Goal: Use online tool/utility: Use online tool/utility

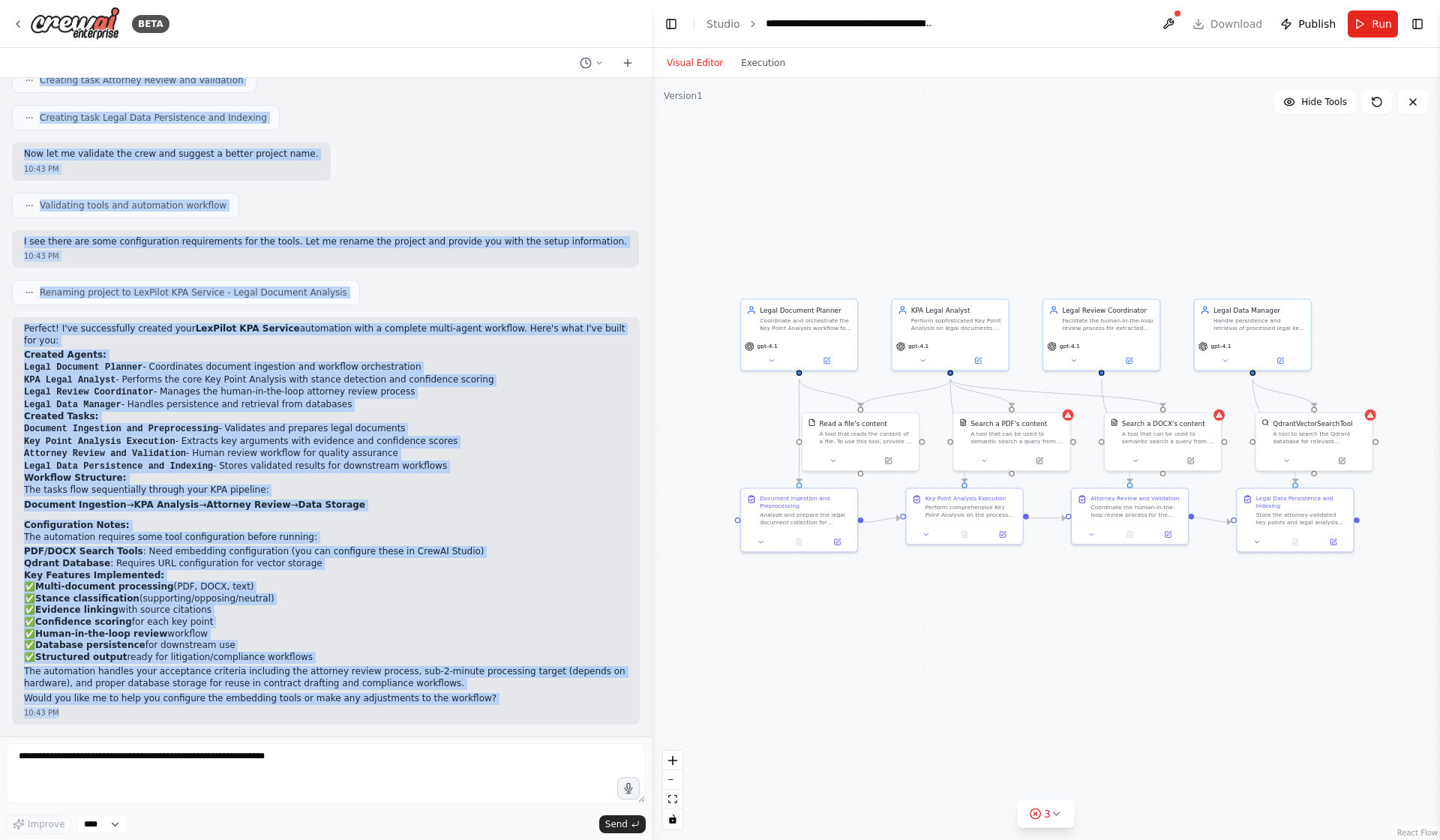
click at [1107, 642] on div ".deletable-edge-delete-btn { width: 20px; height: 20px; border: 0px solid #ffff…" at bounding box center [1046, 459] width 788 height 762
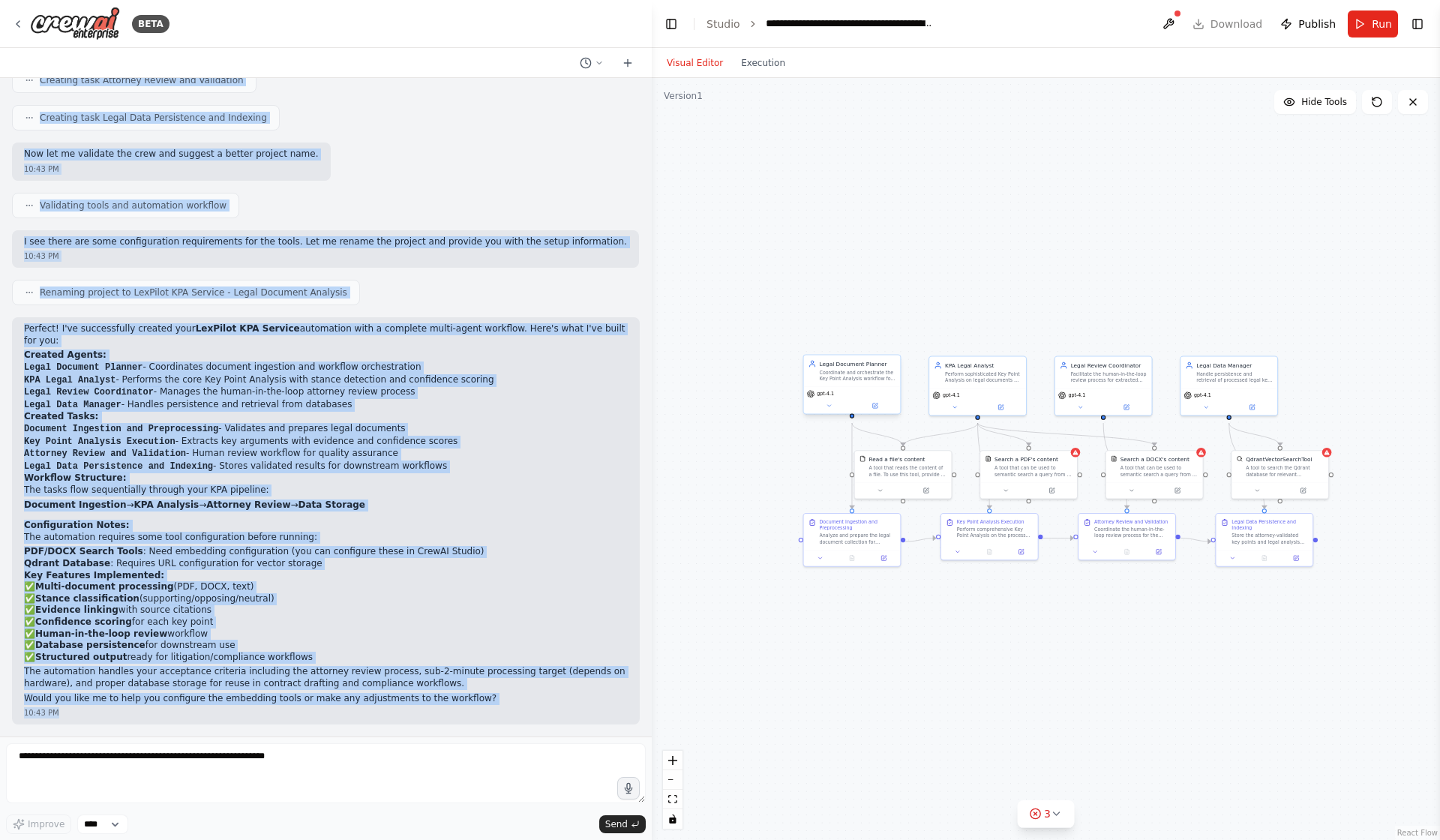
click at [854, 382] on div "Coordinate and orchestrate the Key Point Analysis workflow for legal documents.…" at bounding box center [858, 375] width 76 height 13
click at [920, 722] on div ".deletable-edge-delete-btn { width: 20px; height: 20px; border: 0px solid #ffff…" at bounding box center [1046, 459] width 788 height 762
click at [765, 70] on button "Execution" at bounding box center [763, 63] width 62 height 18
click at [688, 70] on button "Visual Editor" at bounding box center [695, 63] width 74 height 18
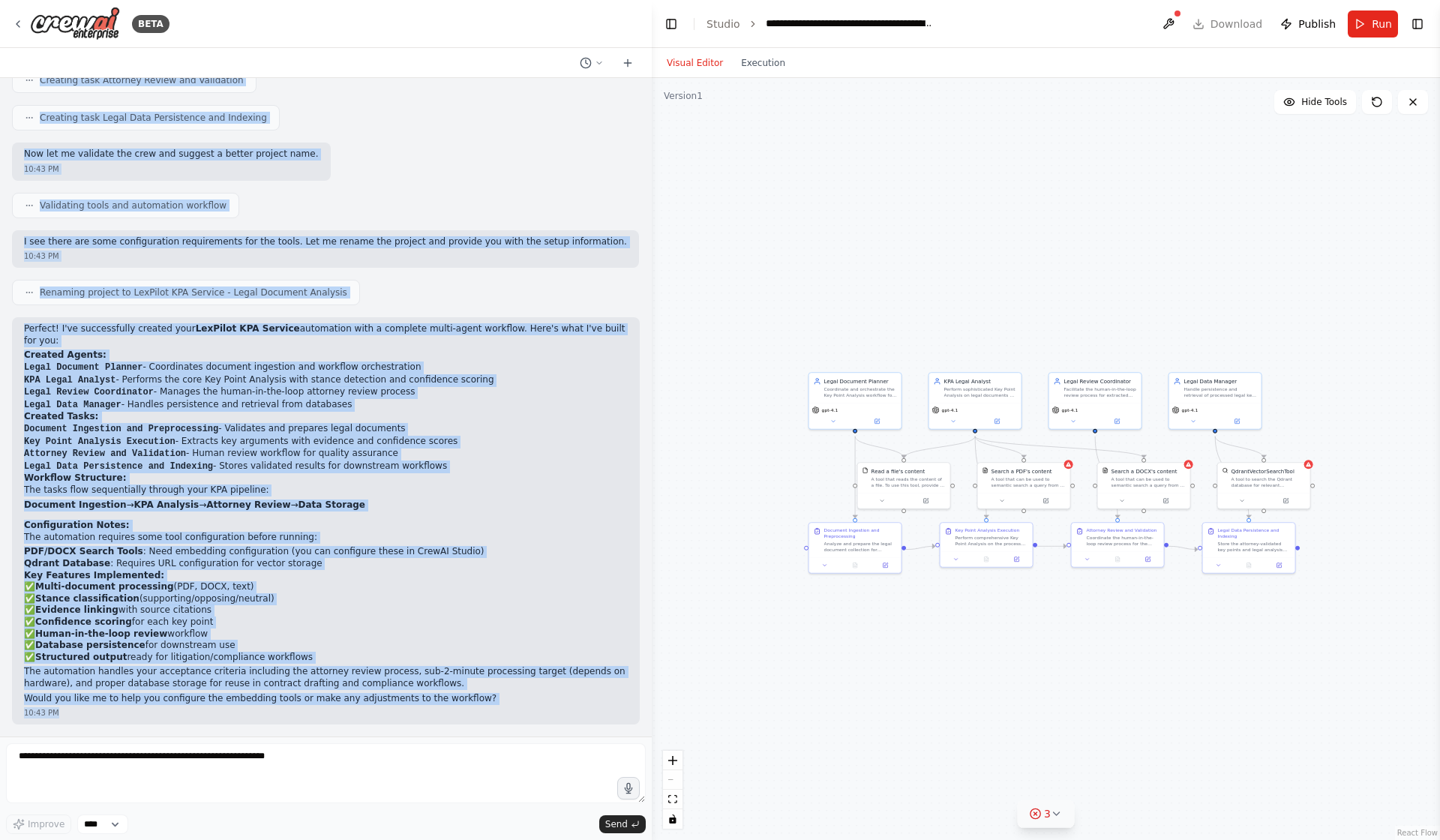
click at [1048, 806] on span "3" at bounding box center [1047, 813] width 7 height 15
click at [1174, 727] on button at bounding box center [1181, 736] width 25 height 18
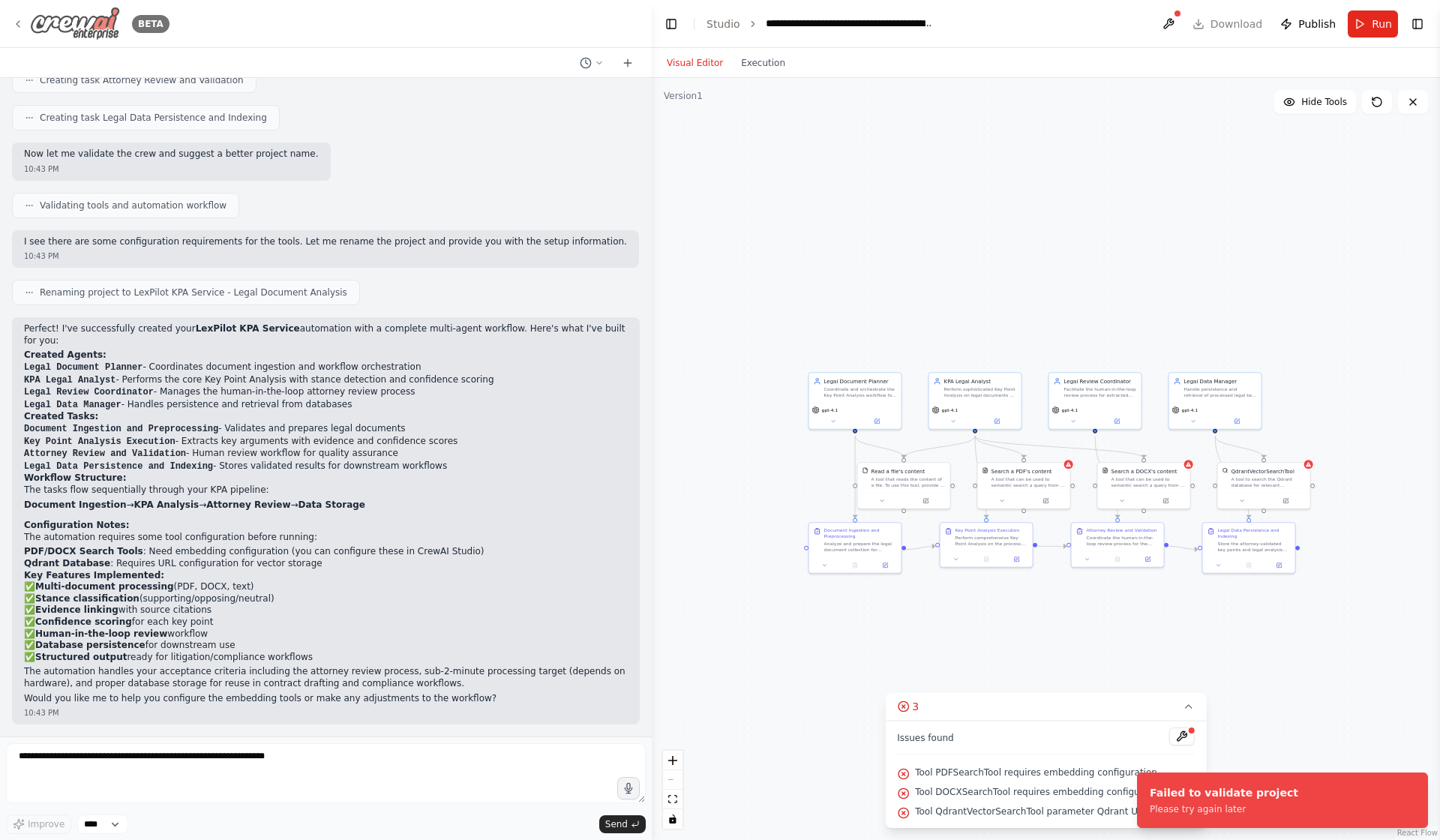
click at [25, 22] on div "BETA" at bounding box center [90, 24] width 157 height 34
